Goal: Task Accomplishment & Management: Manage account settings

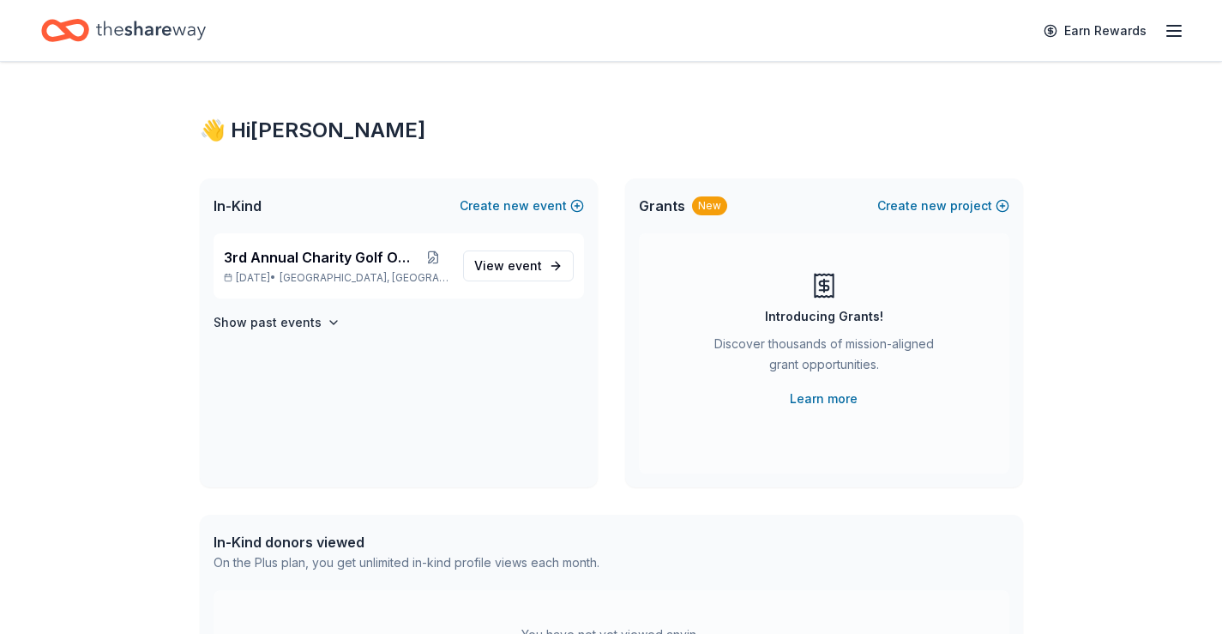
click at [1180, 32] on icon "button" at bounding box center [1173, 31] width 21 height 21
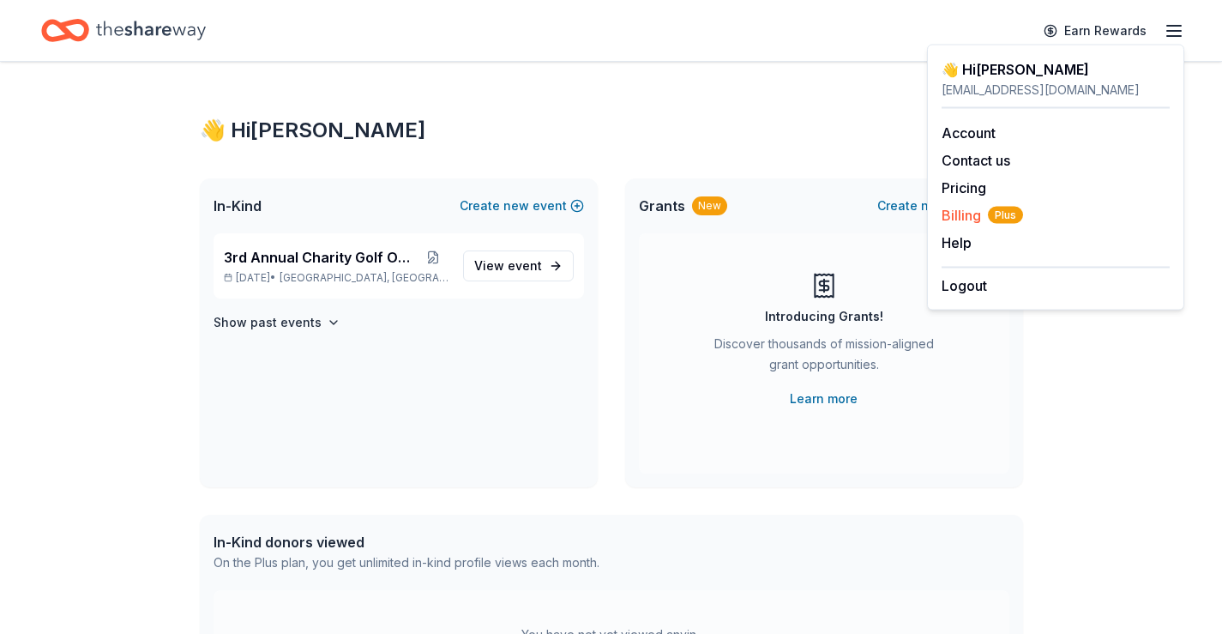
click at [959, 211] on span "Billing Plus" at bounding box center [981, 215] width 81 height 21
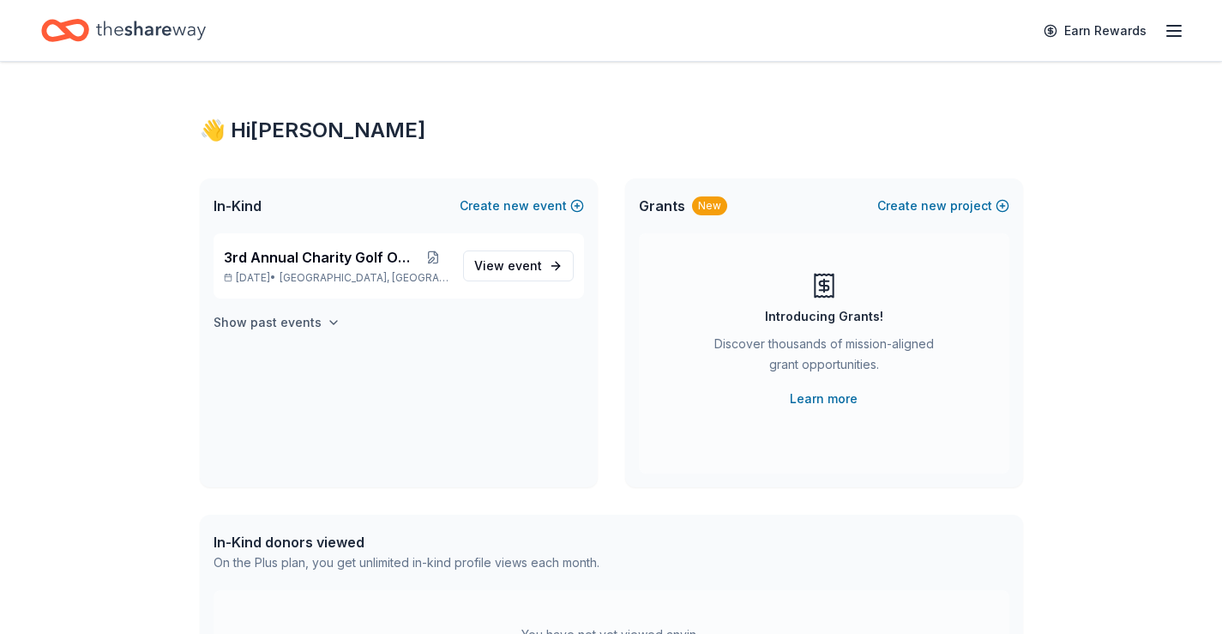
click at [257, 329] on h4 "Show past events" at bounding box center [267, 322] width 108 height 21
